Goal: Task Accomplishment & Management: Manage account settings

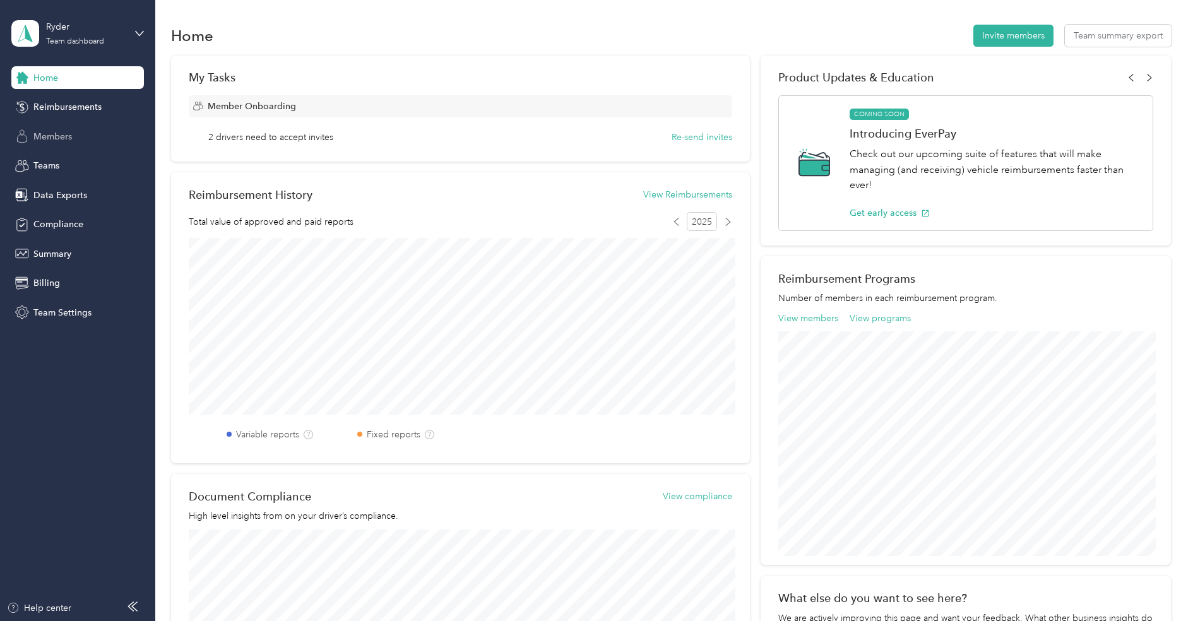
click at [45, 131] on span "Members" at bounding box center [52, 136] width 39 height 13
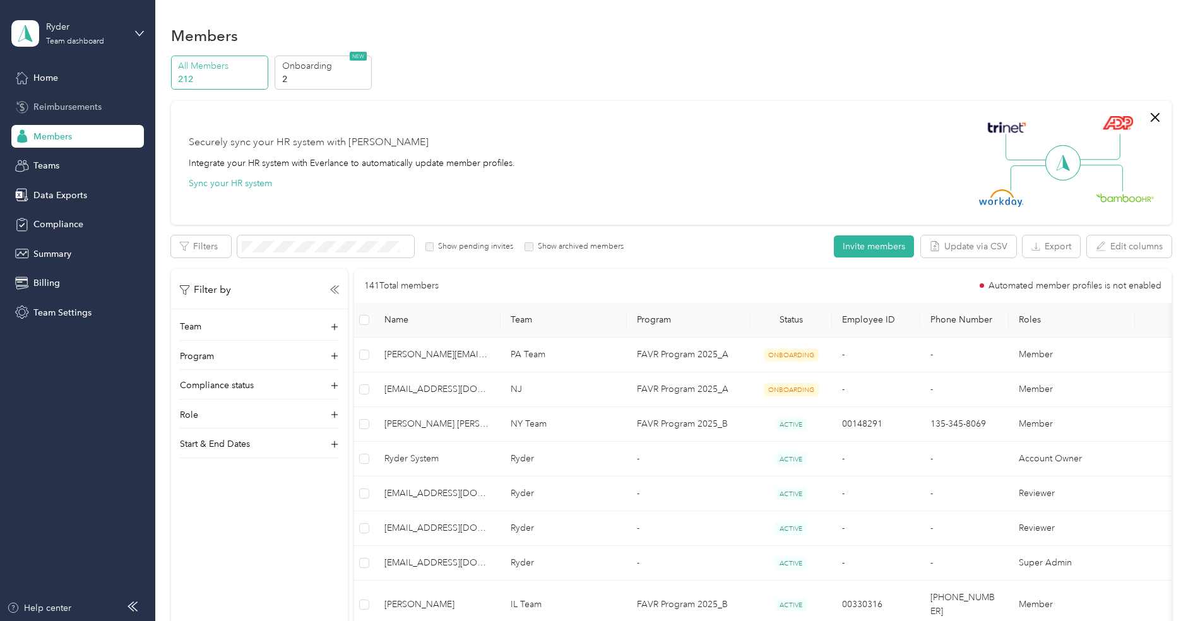
click at [76, 111] on span "Reimbursements" at bounding box center [67, 106] width 68 height 13
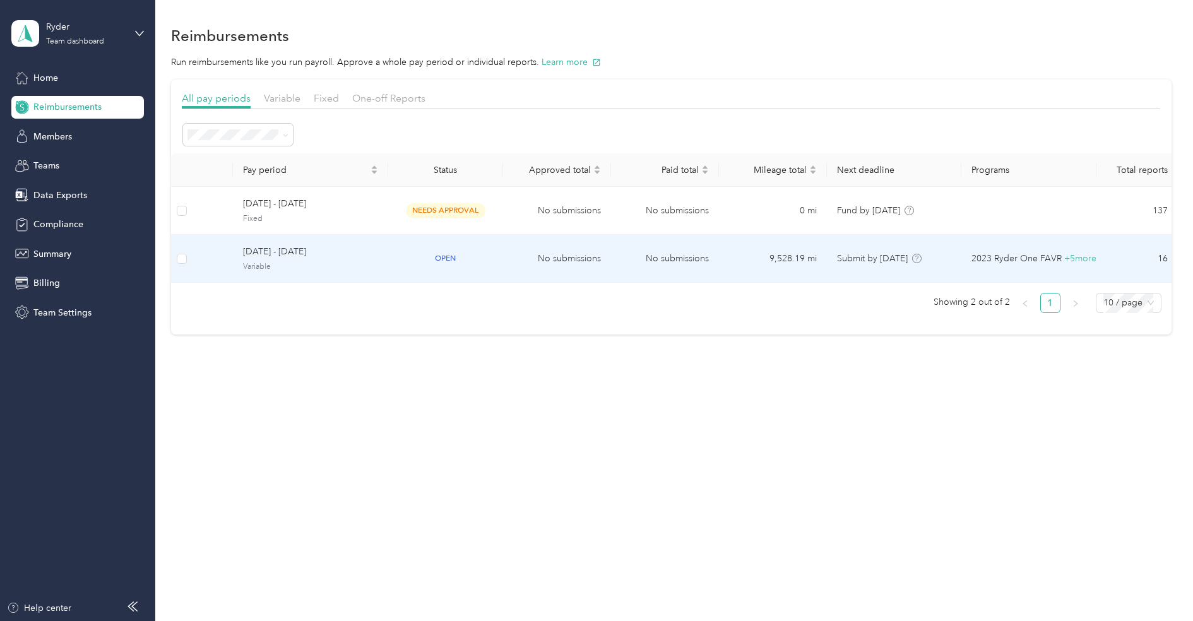
click at [327, 251] on span "[DATE] - [DATE]" at bounding box center [310, 252] width 135 height 14
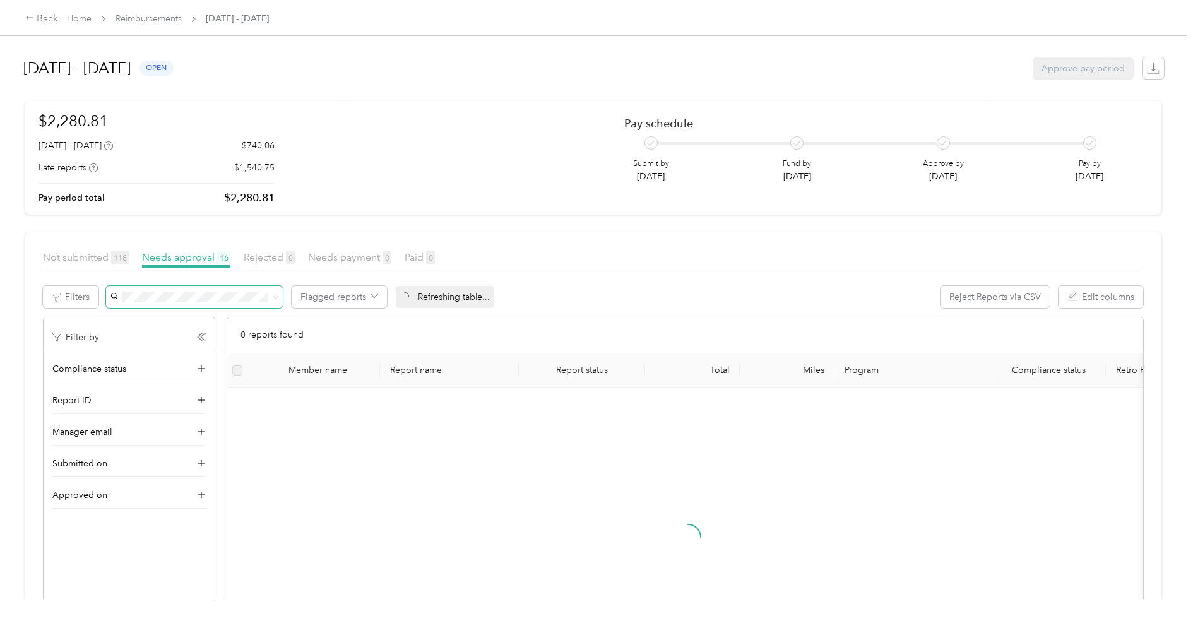
click at [217, 302] on span at bounding box center [194, 297] width 177 height 22
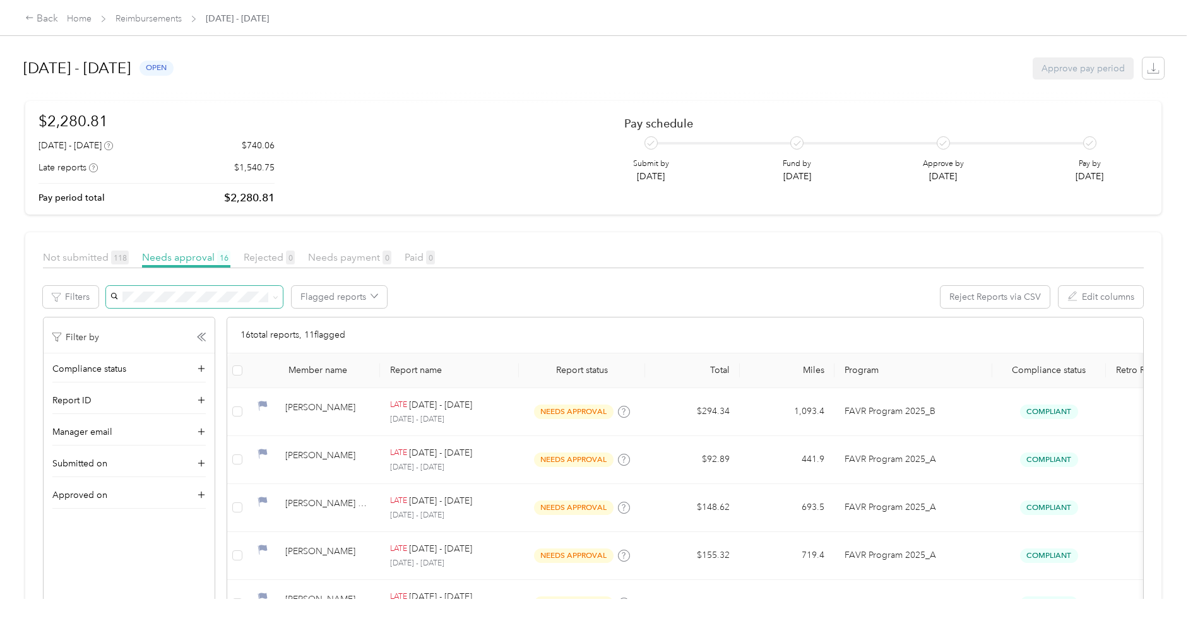
click at [218, 289] on span at bounding box center [194, 297] width 177 height 22
click at [218, 288] on span at bounding box center [194, 297] width 177 height 22
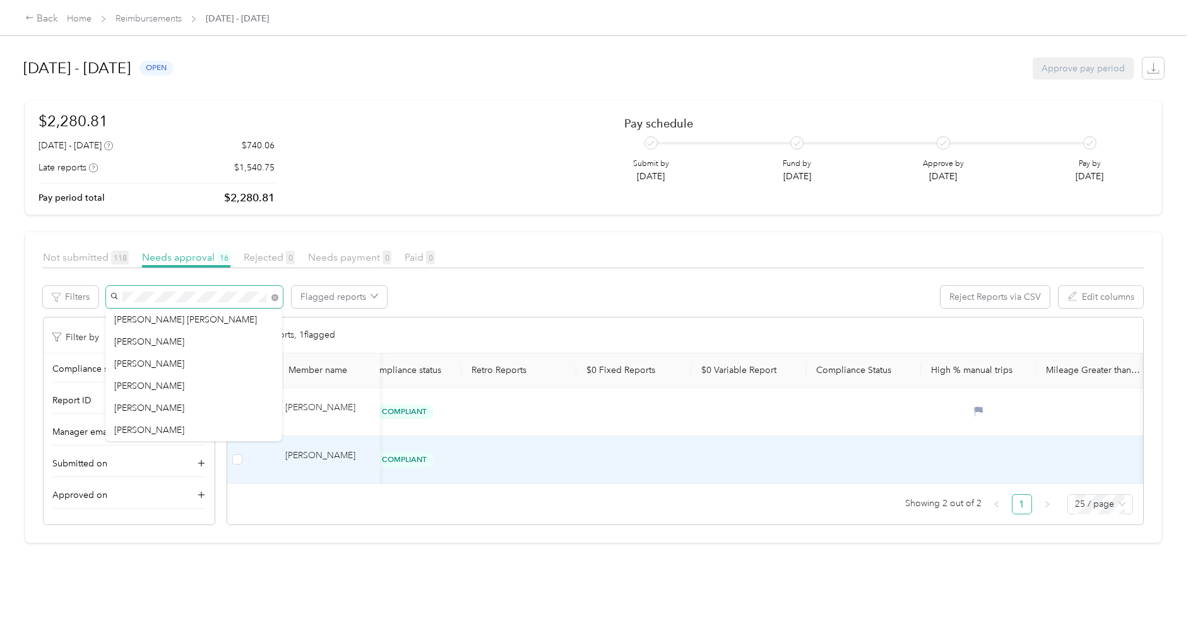
scroll to position [0, 646]
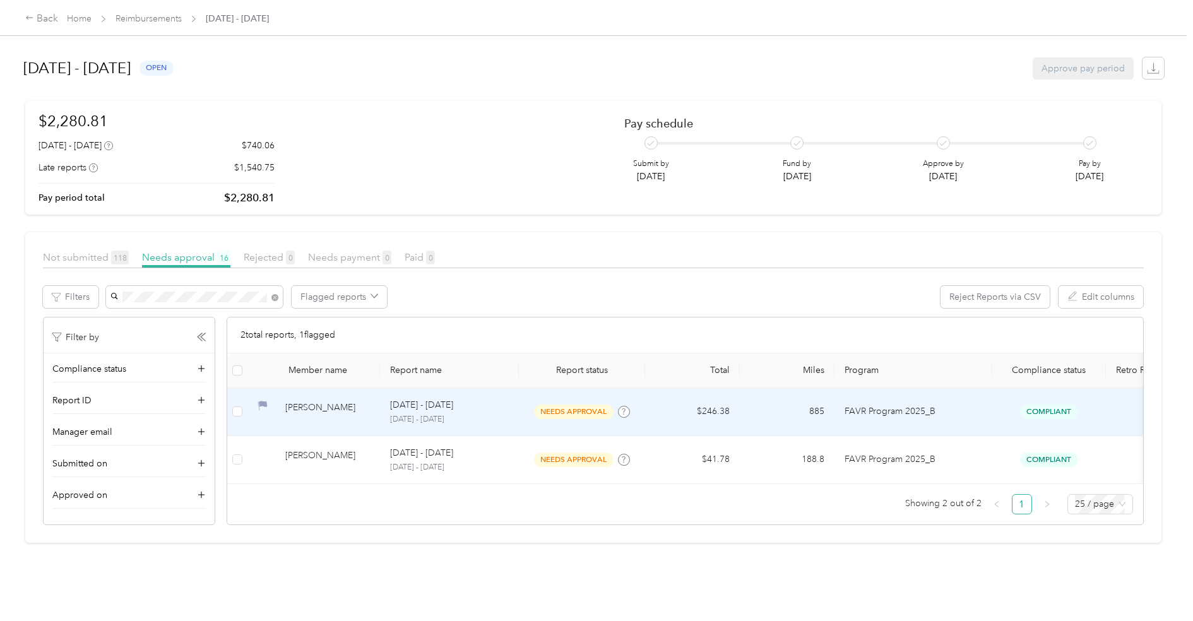
click at [777, 400] on td "885" at bounding box center [787, 412] width 95 height 48
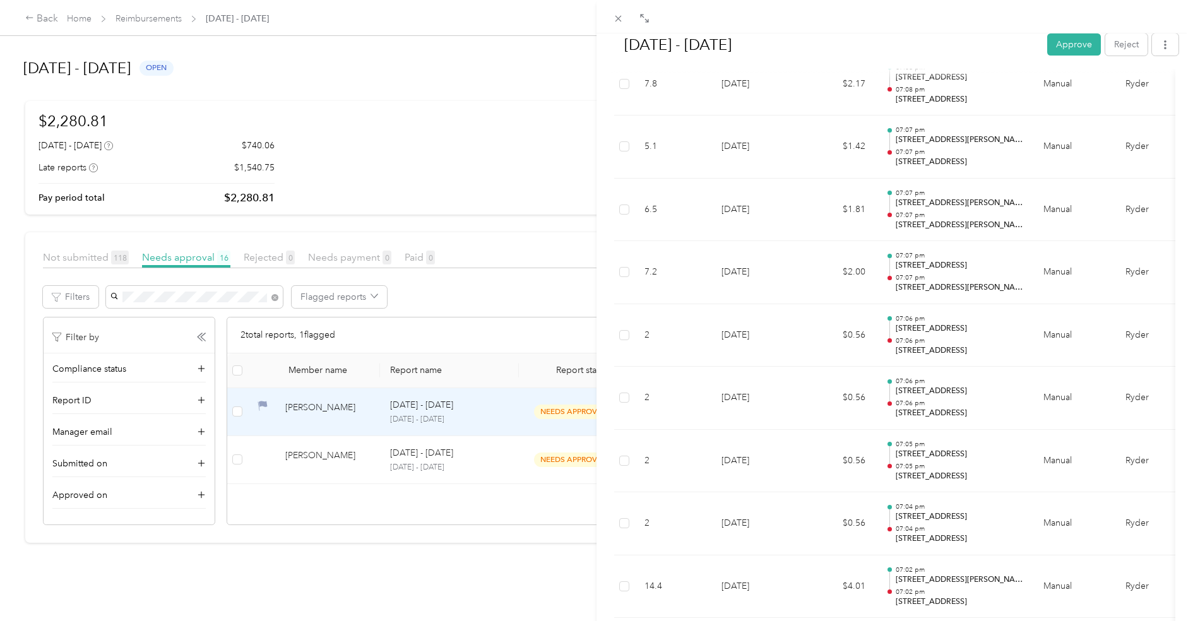
scroll to position [4987, 0]
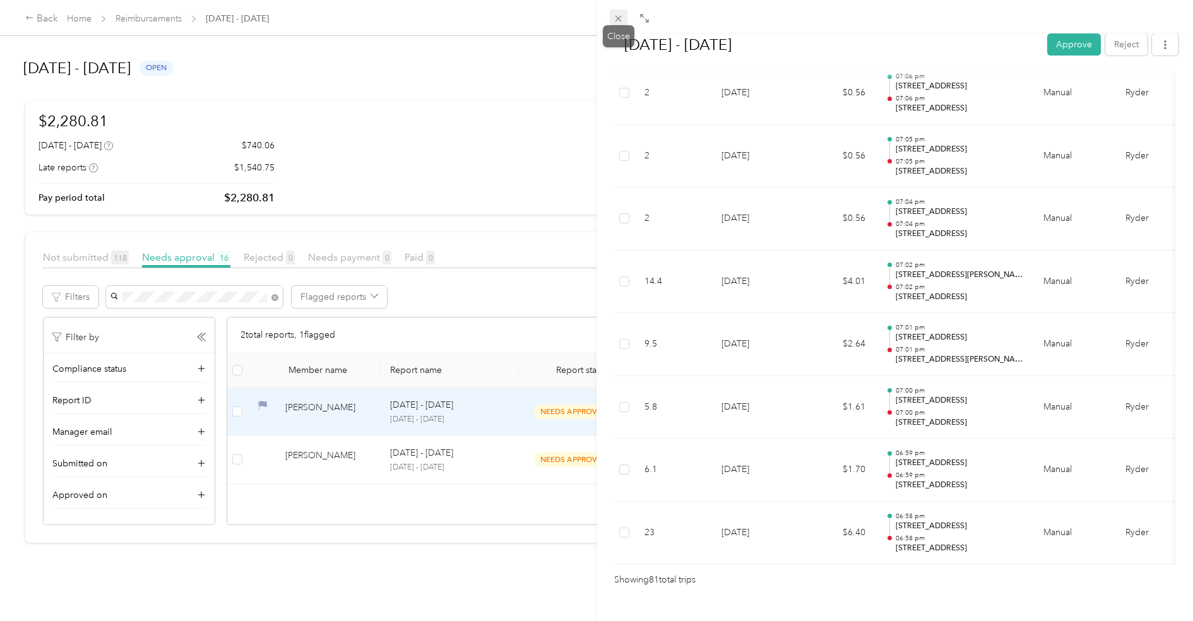
click at [622, 23] on icon at bounding box center [618, 18] width 11 height 11
